Goal: Task Accomplishment & Management: Manage account settings

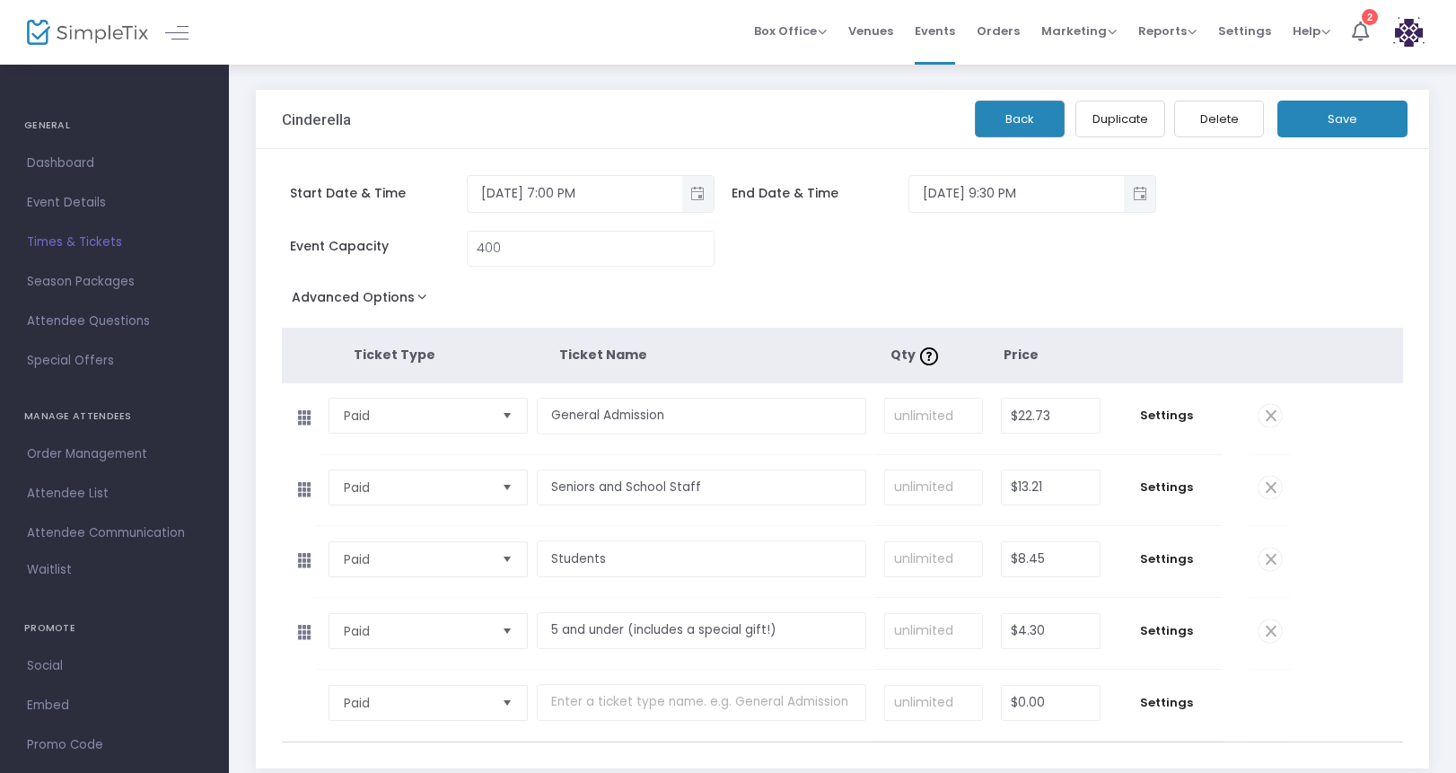
click at [59, 129] on h4 "GENERAL" at bounding box center [114, 126] width 180 height 36
click at [74, 165] on span "Dashboard" at bounding box center [114, 163] width 175 height 23
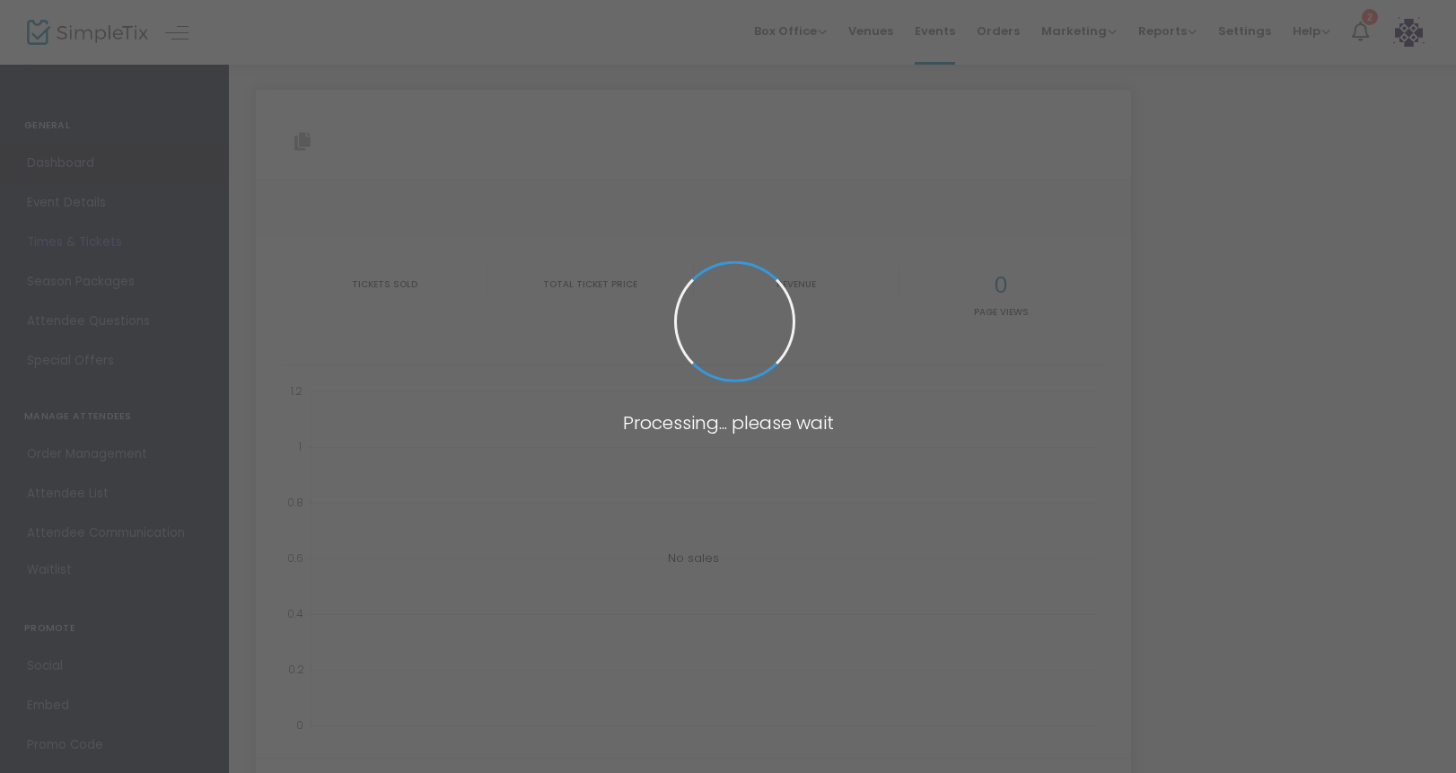
type input "[URL][DOMAIN_NAME]"
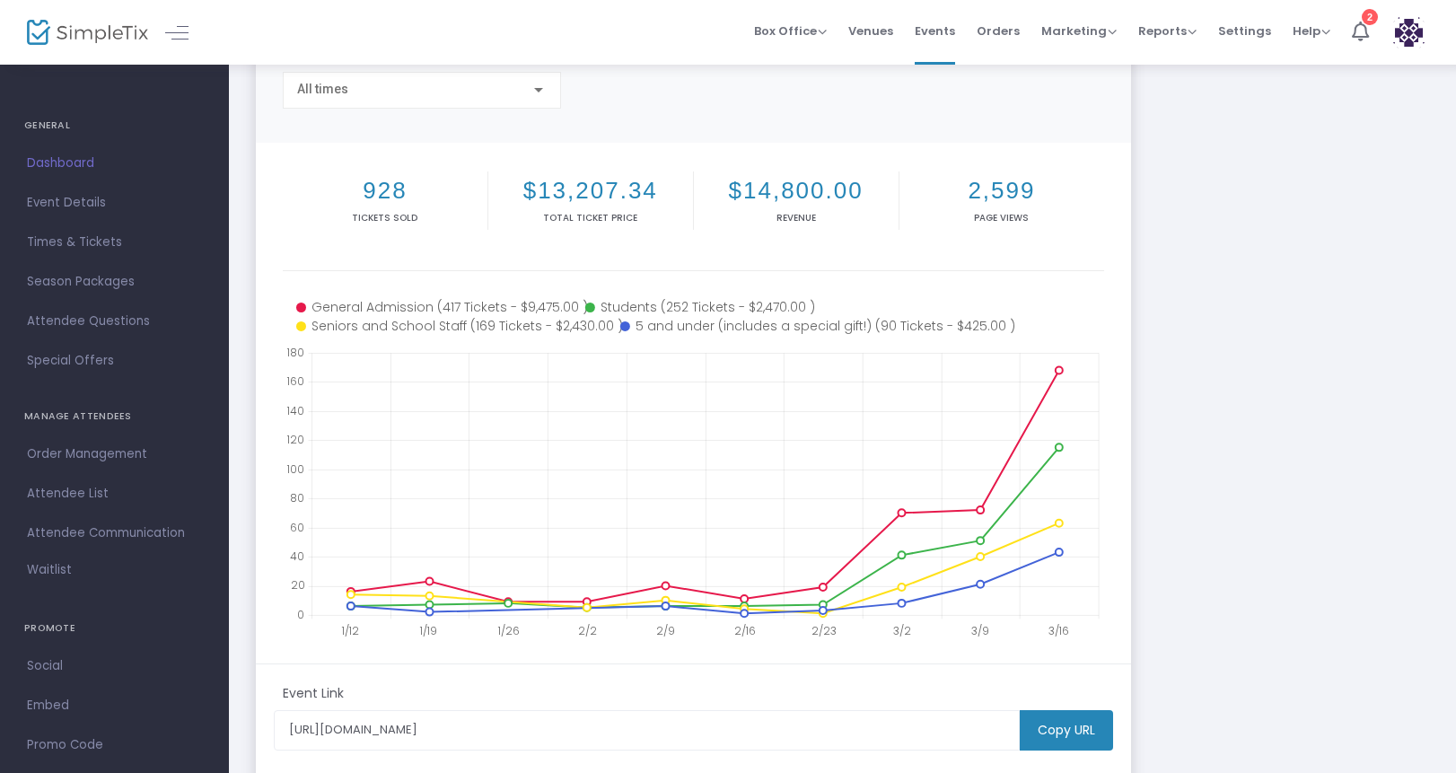
scroll to position [160, 0]
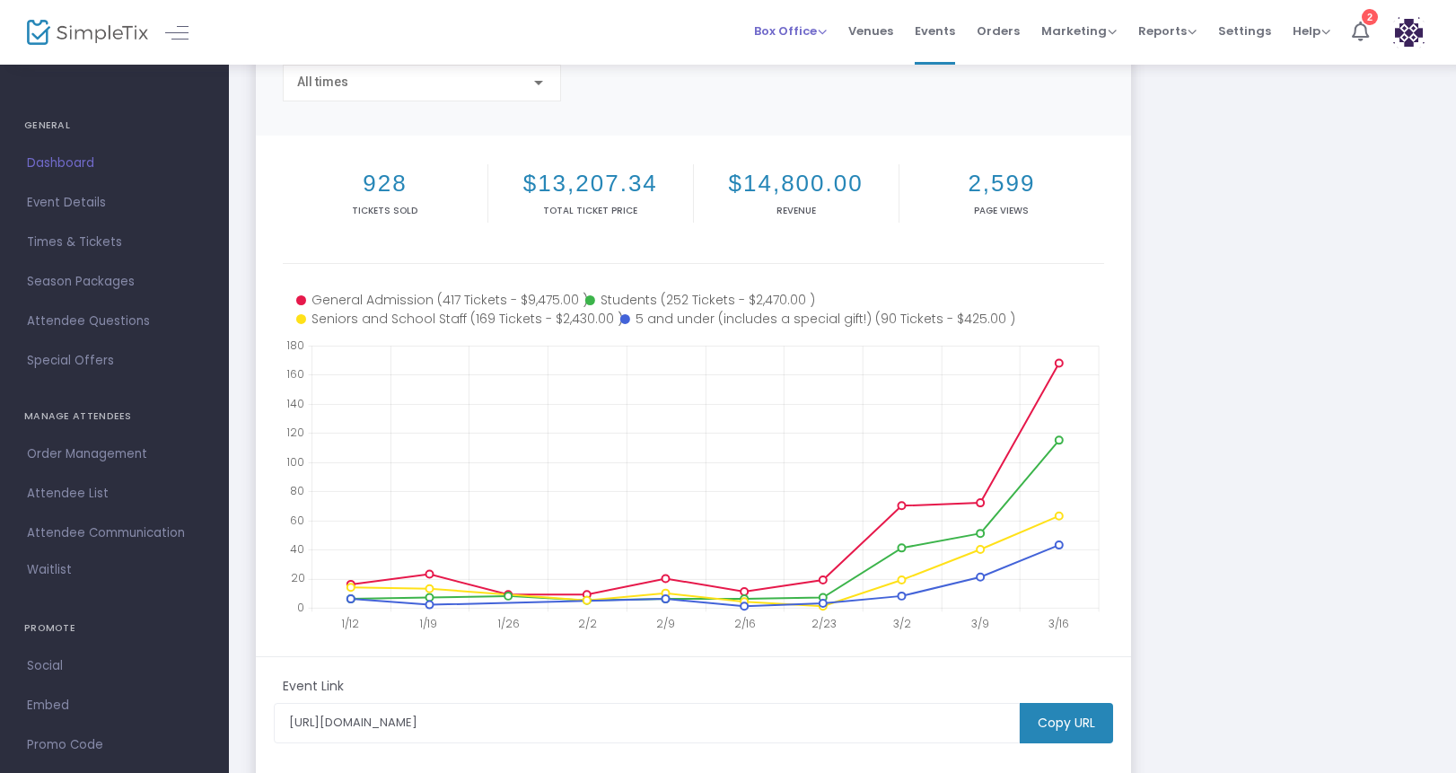
click at [806, 29] on span "Box Office" at bounding box center [790, 30] width 73 height 17
click at [823, 58] on li "Sell Tickets" at bounding box center [818, 60] width 128 height 35
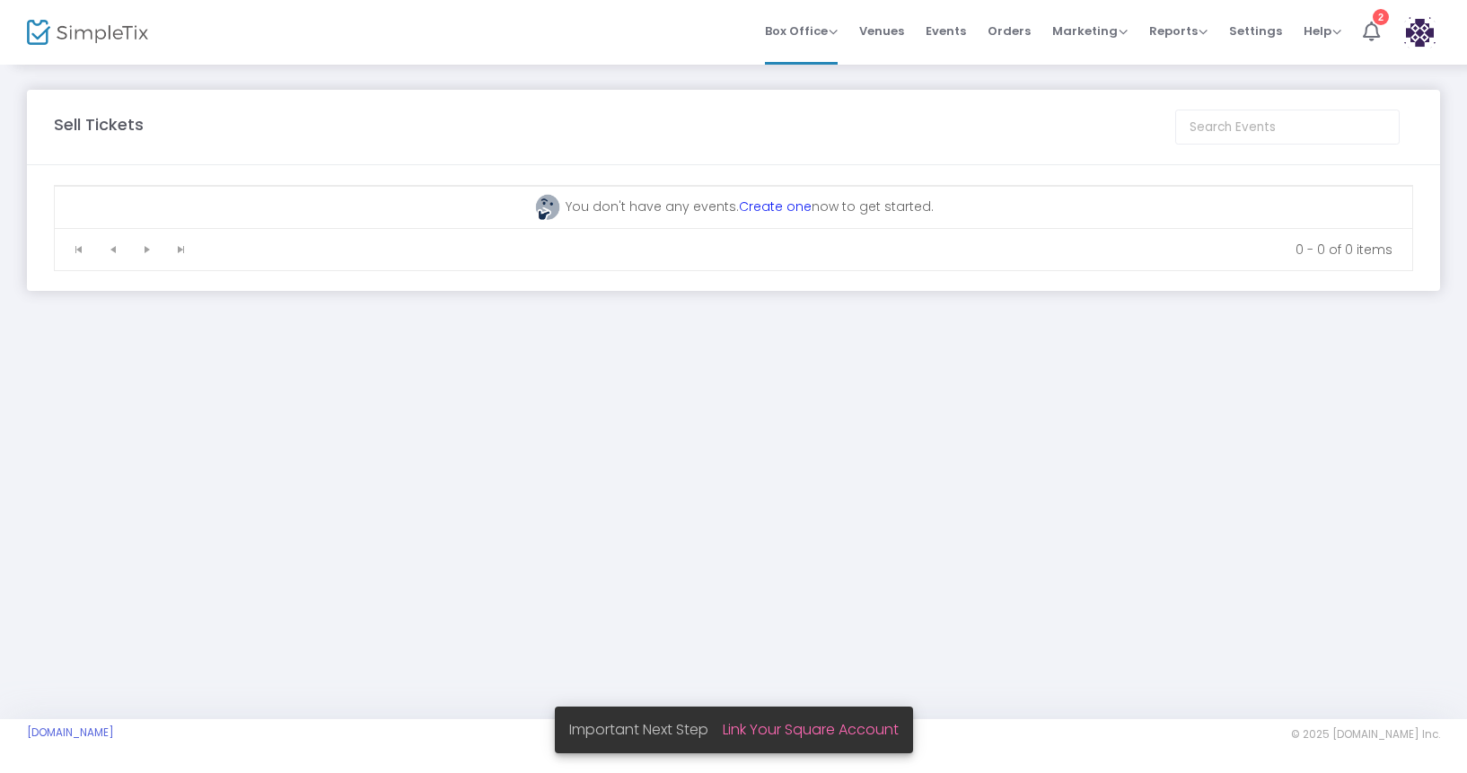
click at [780, 203] on link "Create one" at bounding box center [775, 206] width 73 height 18
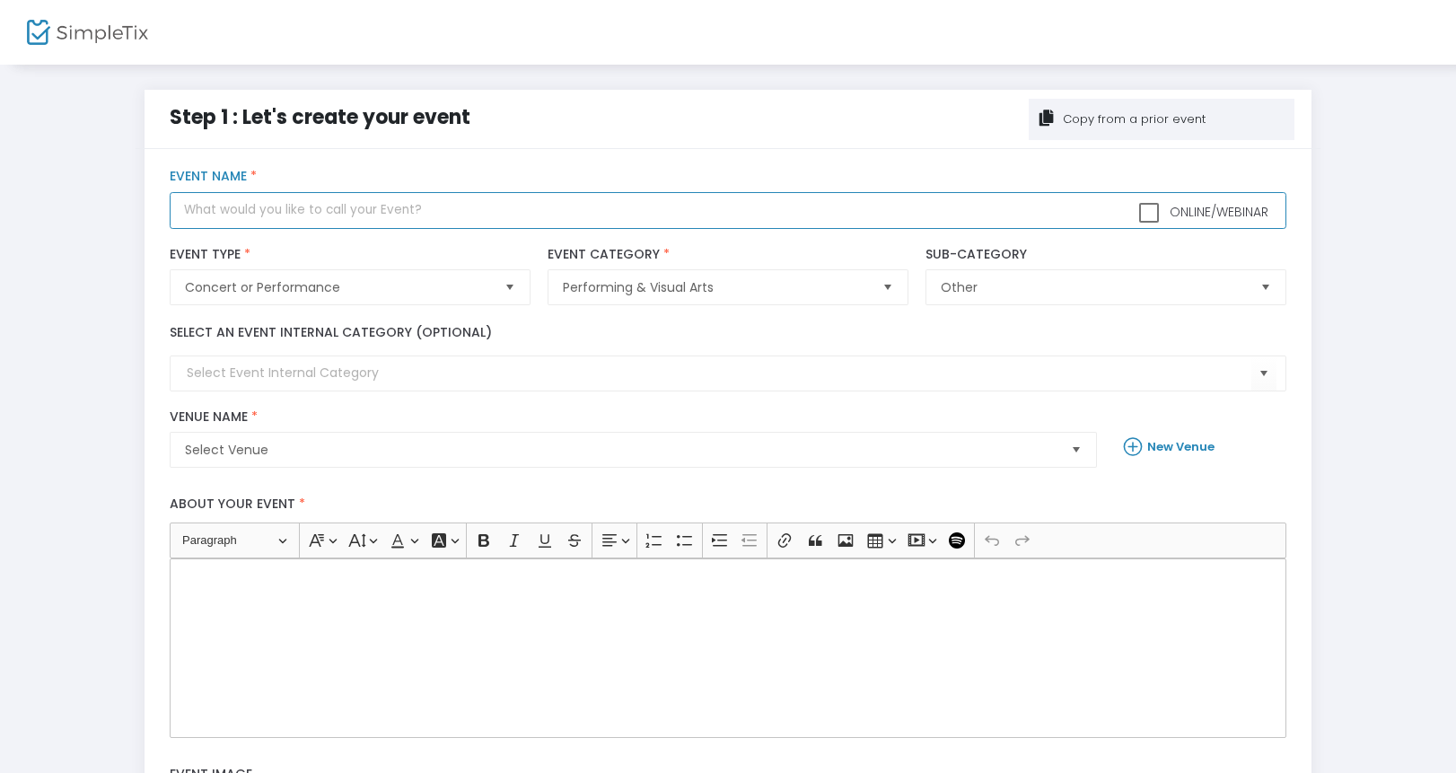
click at [287, 204] on input "text" at bounding box center [728, 210] width 1116 height 37
type input "[PERSON_NAME] and [PERSON_NAME] - a"
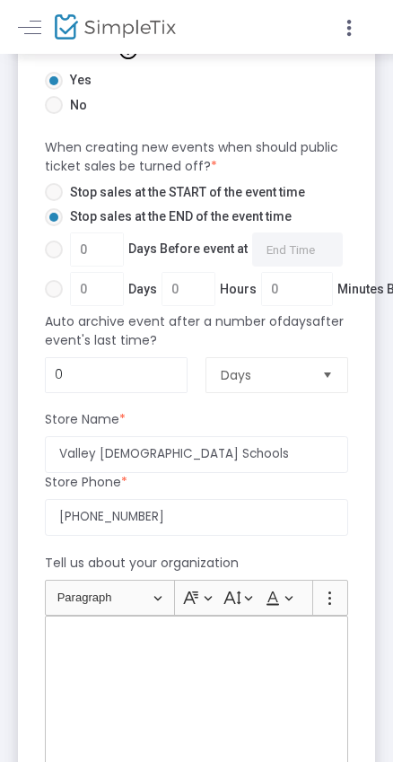
scroll to position [1323, 0]
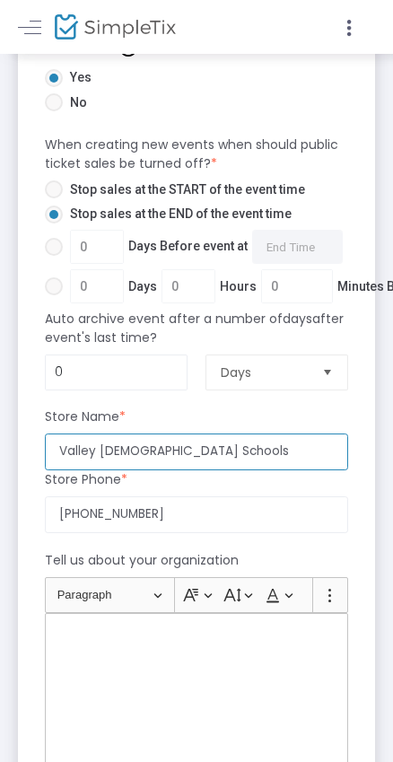
click at [84, 452] on input "Valley [DEMOGRAPHIC_DATA] Schools" at bounding box center [196, 452] width 303 height 37
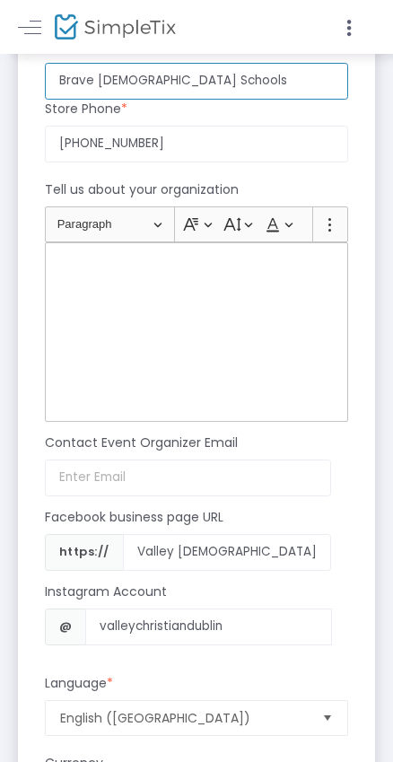
scroll to position [1707, 0]
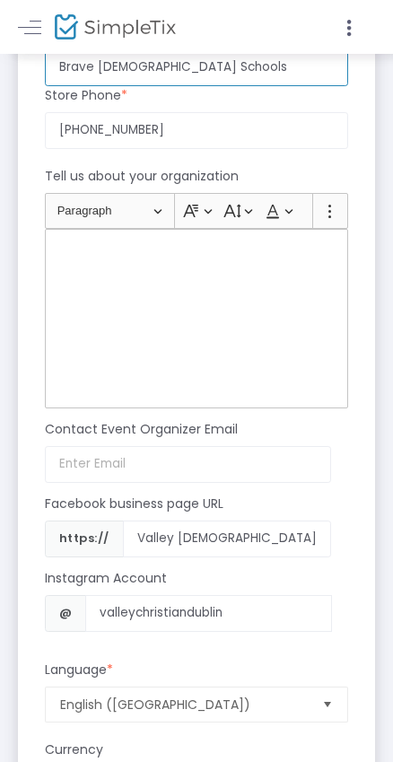
type input "Brave [DEMOGRAPHIC_DATA] Schools"
click at [63, 247] on p "Rich Text Editor, main" at bounding box center [196, 250] width 287 height 18
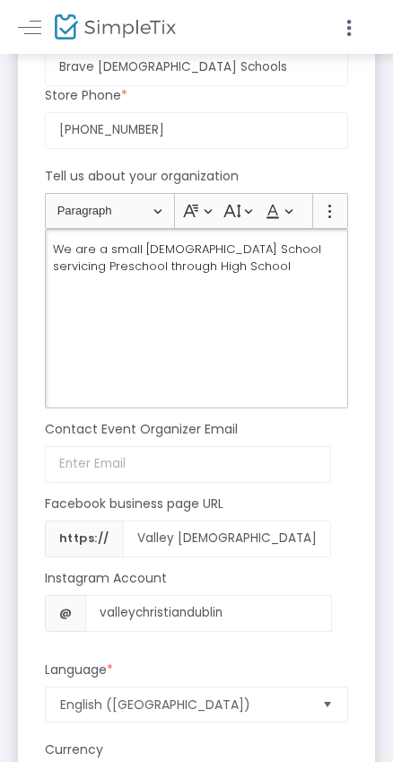
click at [127, 242] on p "We are a small [DEMOGRAPHIC_DATA] School servicing Preschool through High School" at bounding box center [196, 258] width 287 height 35
click at [127, 242] on p "We are a small Christian School servicing Preschool through High School" at bounding box center [196, 258] width 287 height 35
click at [195, 266] on p "We are a Christian School servicing Preschool through High School" at bounding box center [196, 258] width 287 height 35
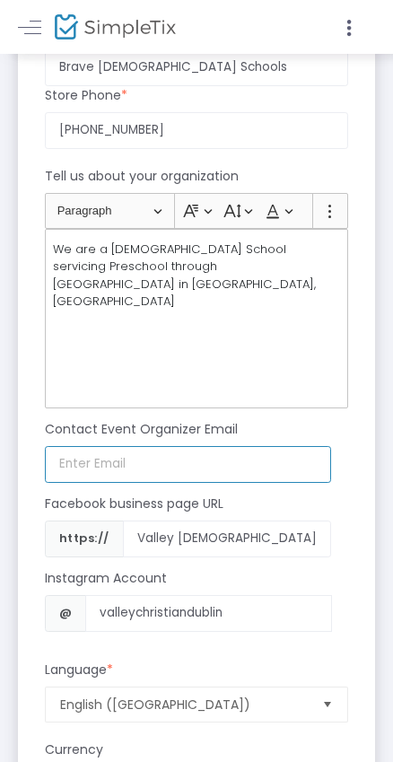
click at [242, 460] on input at bounding box center [188, 464] width 286 height 37
type input "hjohnson@bravechristian.org"
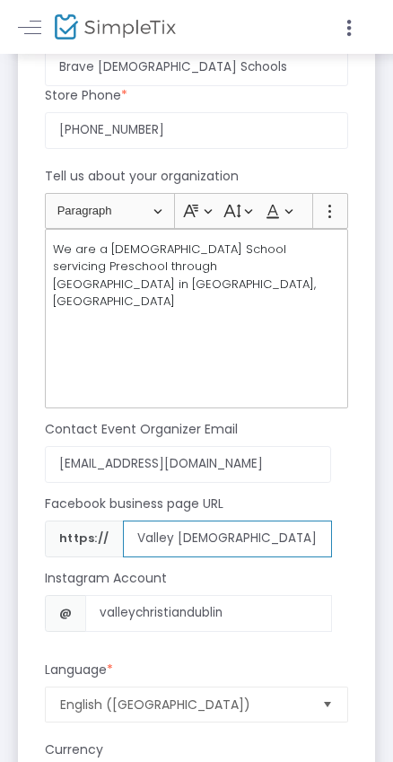
click at [164, 535] on input "Valley Christian Schools" at bounding box center [227, 539] width 209 height 37
click at [138, 537] on input "Christian Schools" at bounding box center [227, 539] width 209 height 37
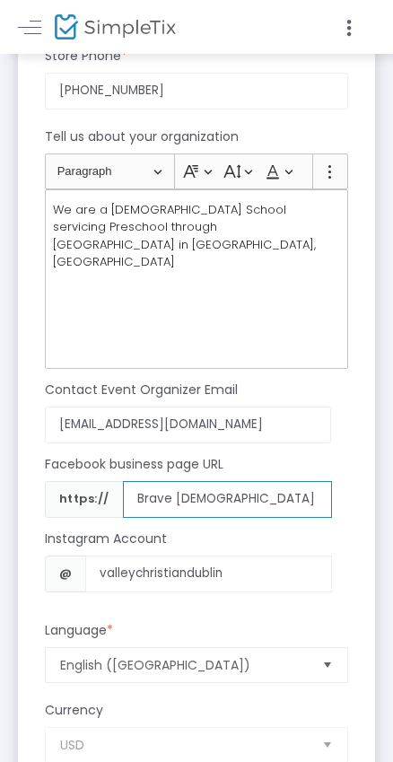
scroll to position [1750, 0]
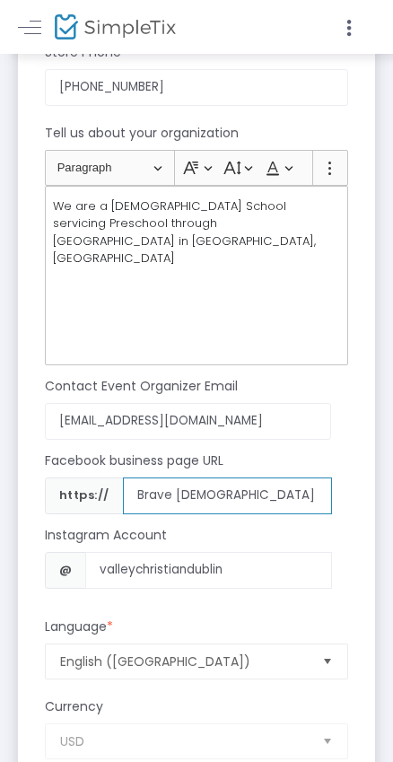
type input "Brave Christian Schools"
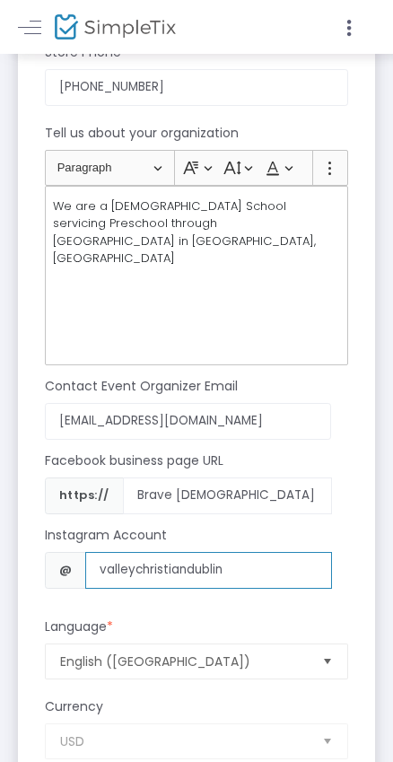
click at [127, 569] on input "valleychristiandublin" at bounding box center [208, 570] width 246 height 37
drag, startPoint x: 136, startPoint y: 568, endPoint x: 88, endPoint y: 568, distance: 47.6
click at [88, 568] on input "valleychristiandublin" at bounding box center [208, 570] width 246 height 37
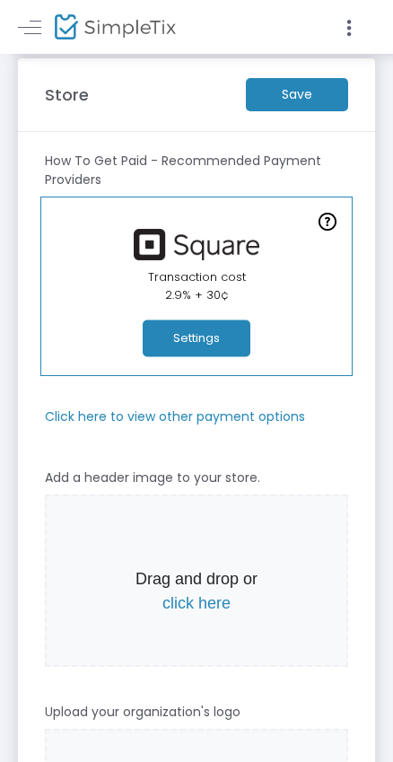
scroll to position [0, 0]
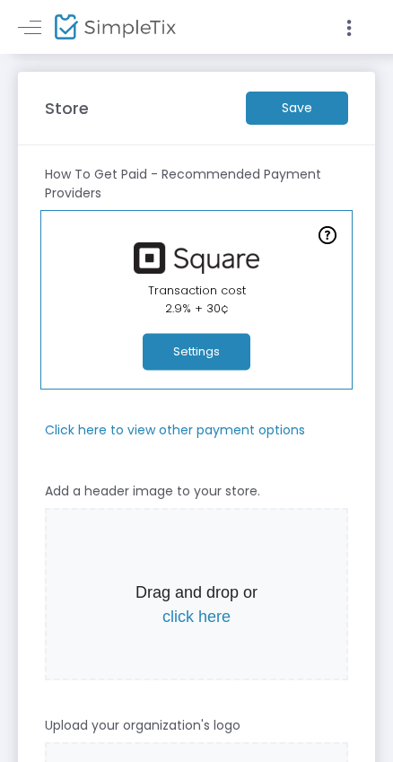
type input "bravechristiandublin"
click at [299, 104] on m-button "Save" at bounding box center [297, 108] width 102 height 33
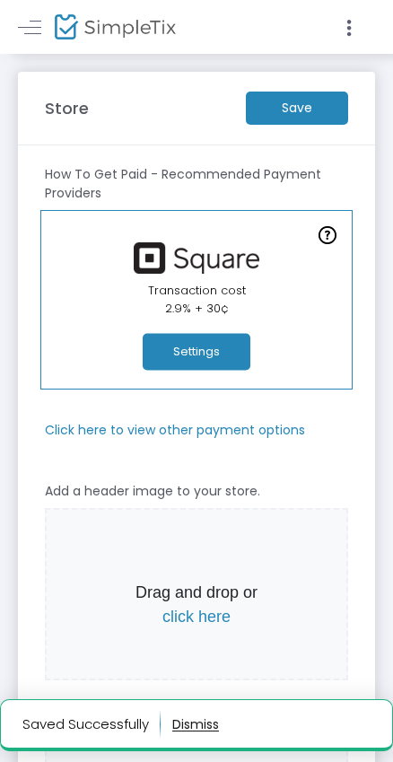
click at [194, 724] on button "button" at bounding box center [195, 724] width 47 height 29
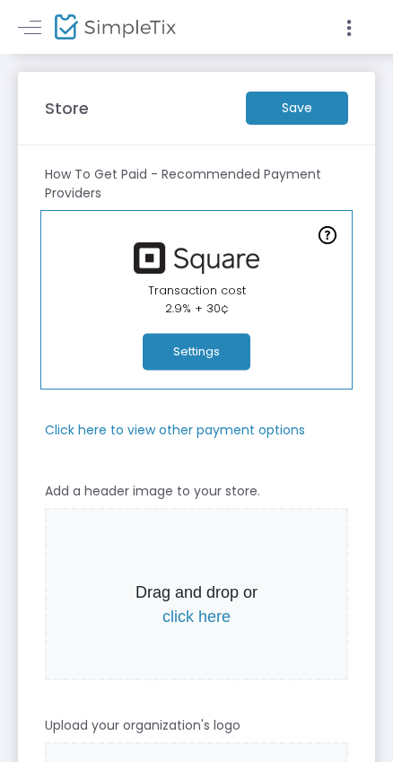
click at [198, 348] on button "Settings" at bounding box center [197, 352] width 108 height 37
